Goal: Information Seeking & Learning: Learn about a topic

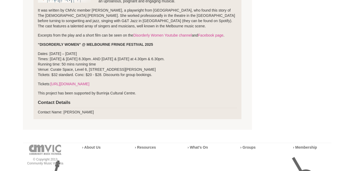
scroll to position [184, 0]
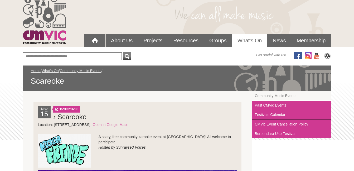
scroll to position [26, 0]
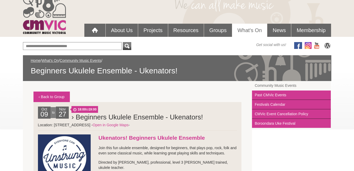
scroll to position [26, 0]
